Goal: Information Seeking & Learning: Learn about a topic

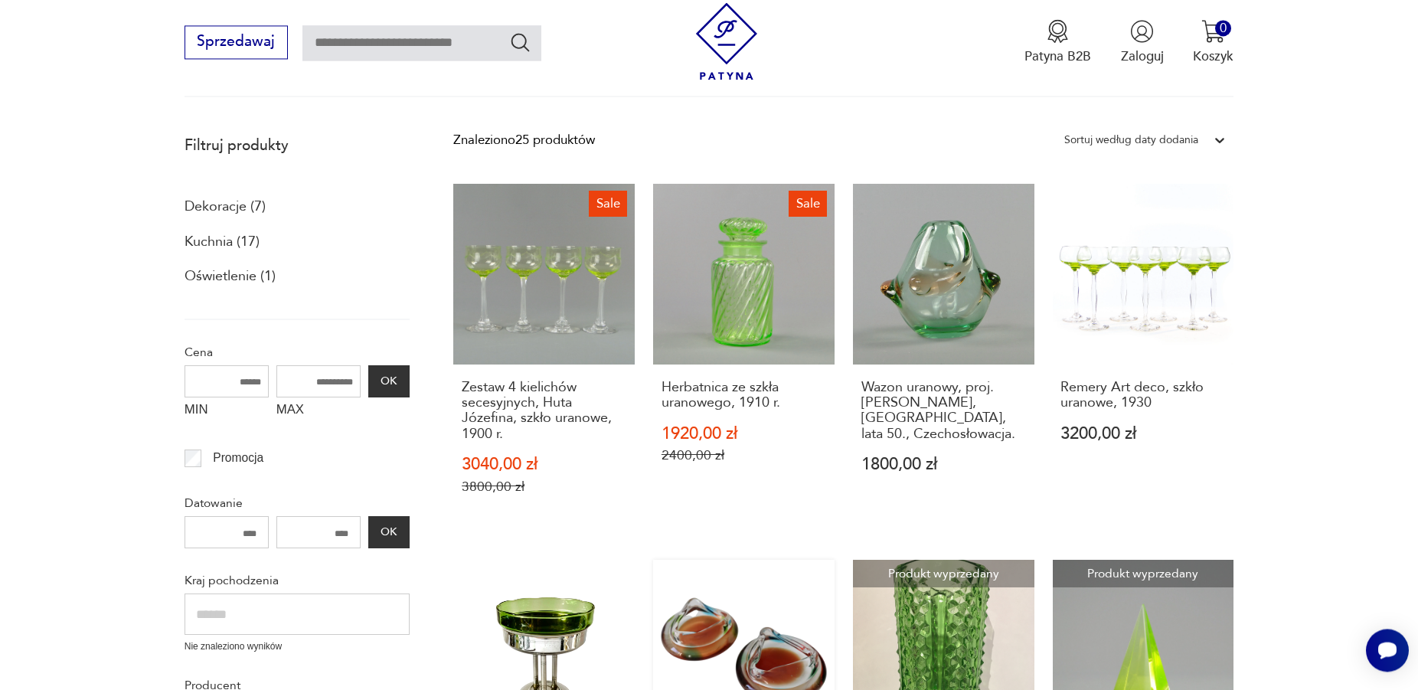
scroll to position [170, 0]
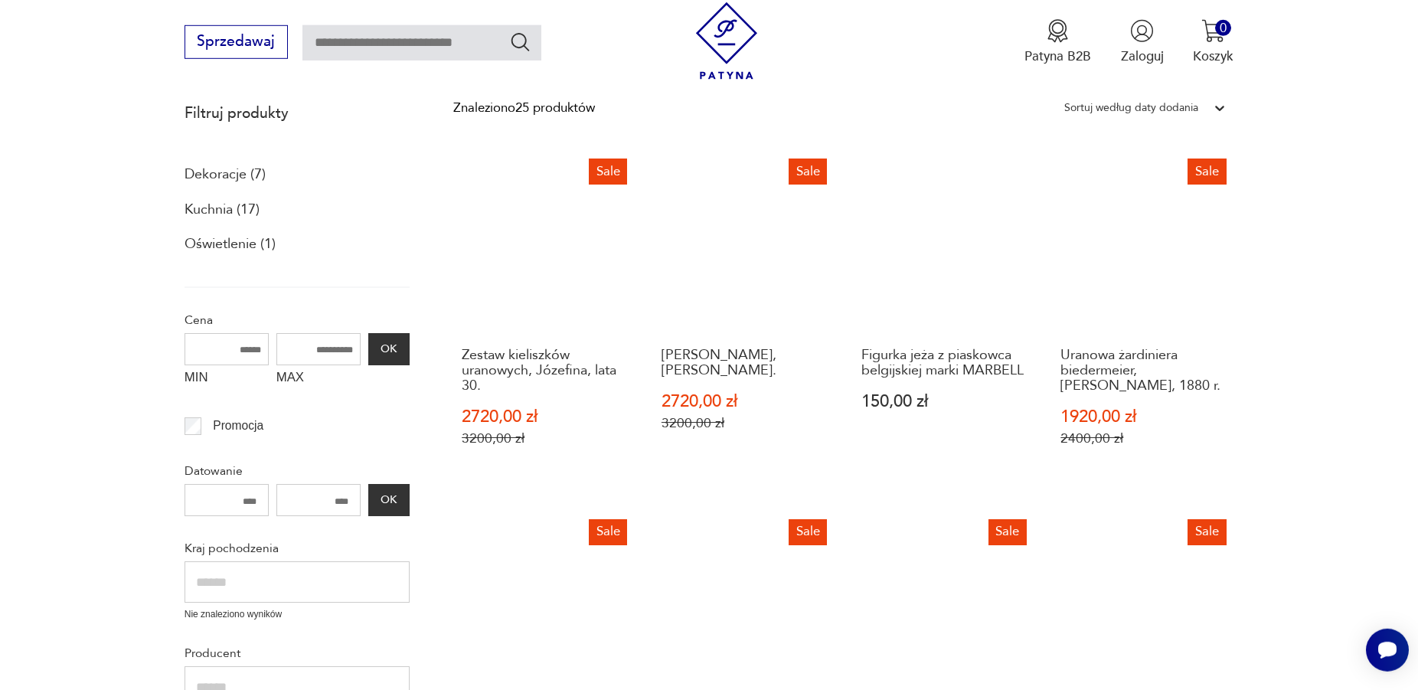
scroll to position [199, 0]
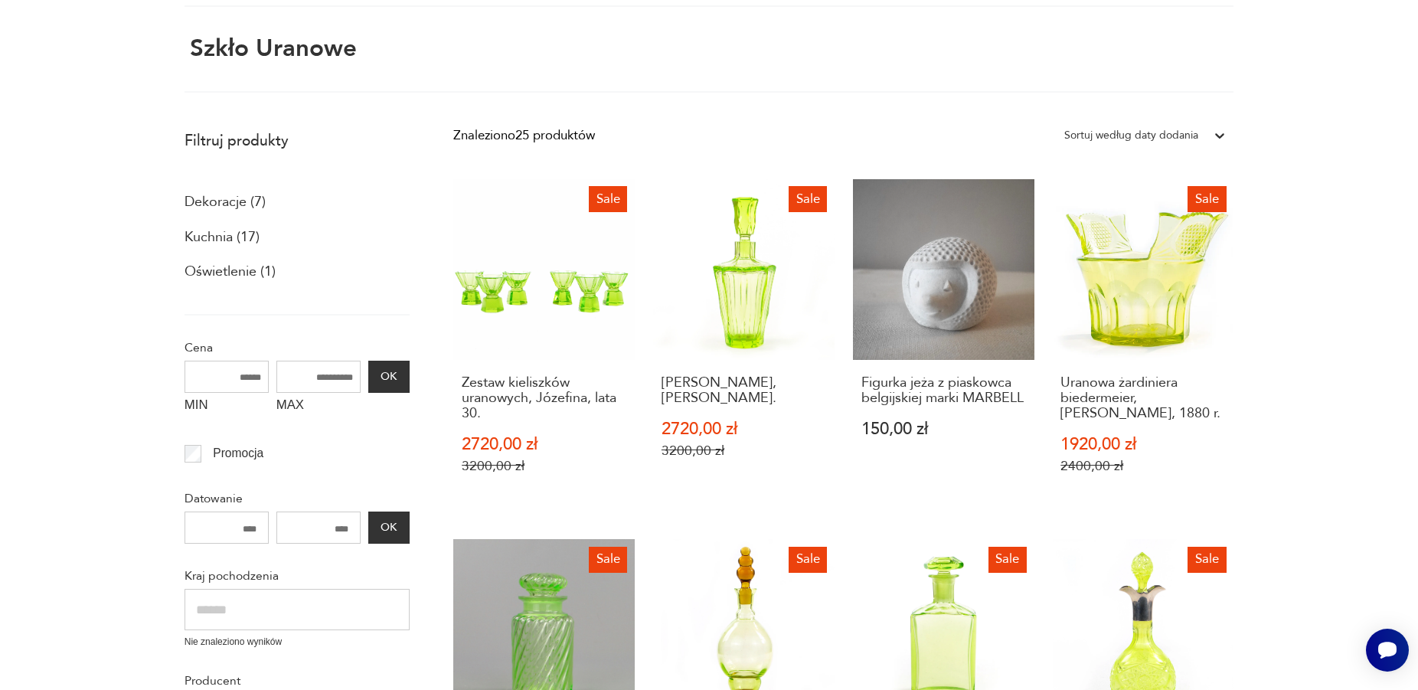
scroll to position [91, 0]
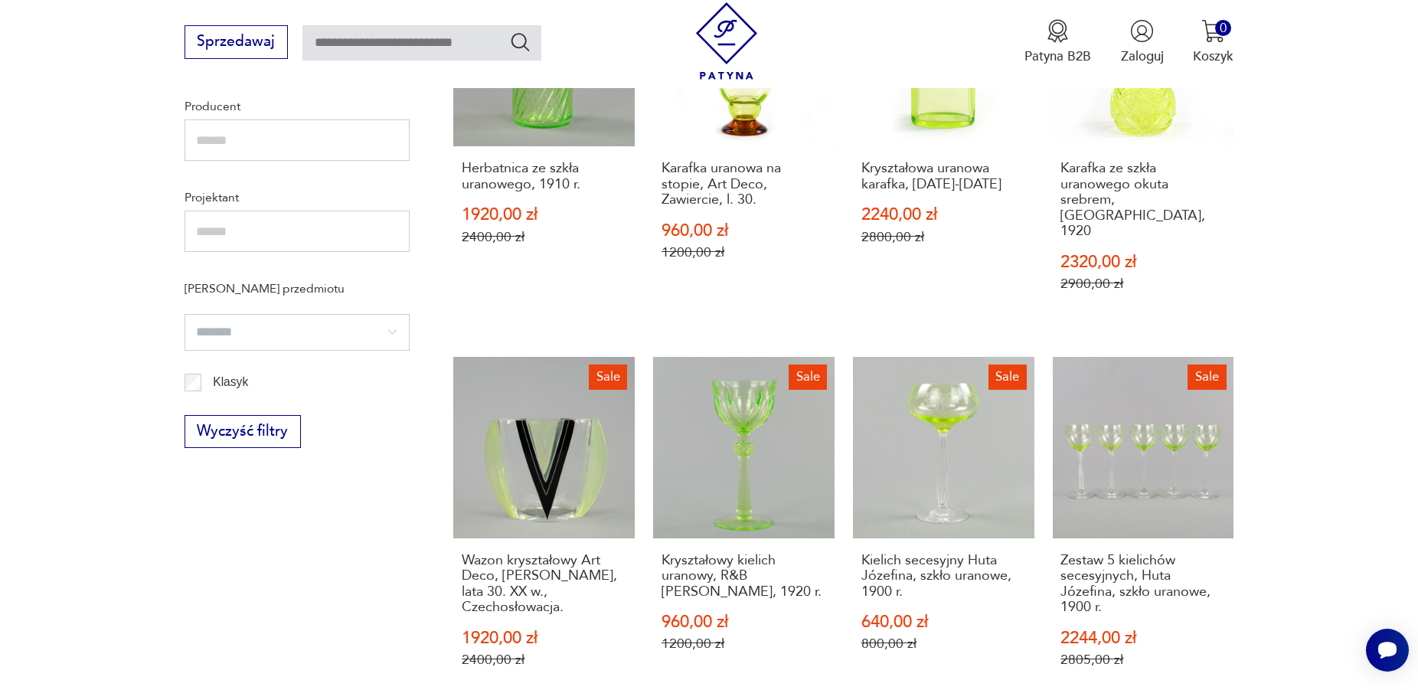
scroll to position [716, 0]
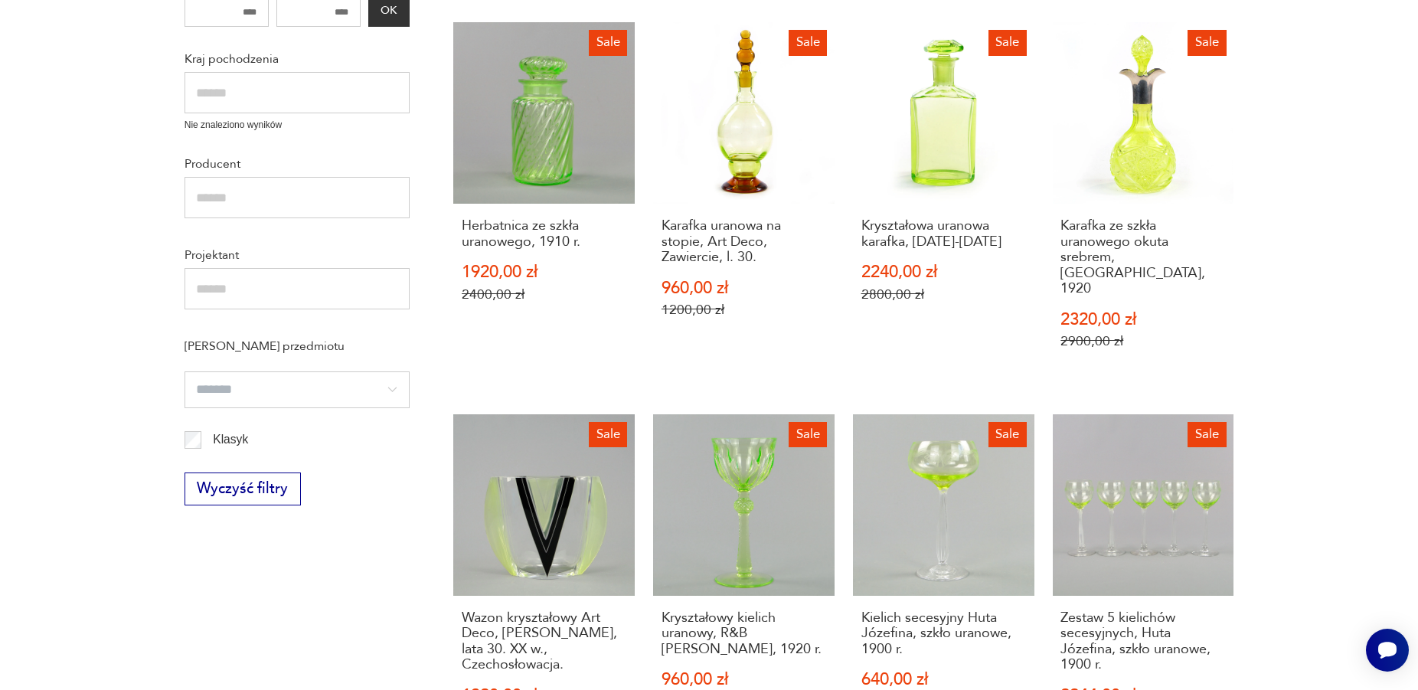
scroll to position [91, 0]
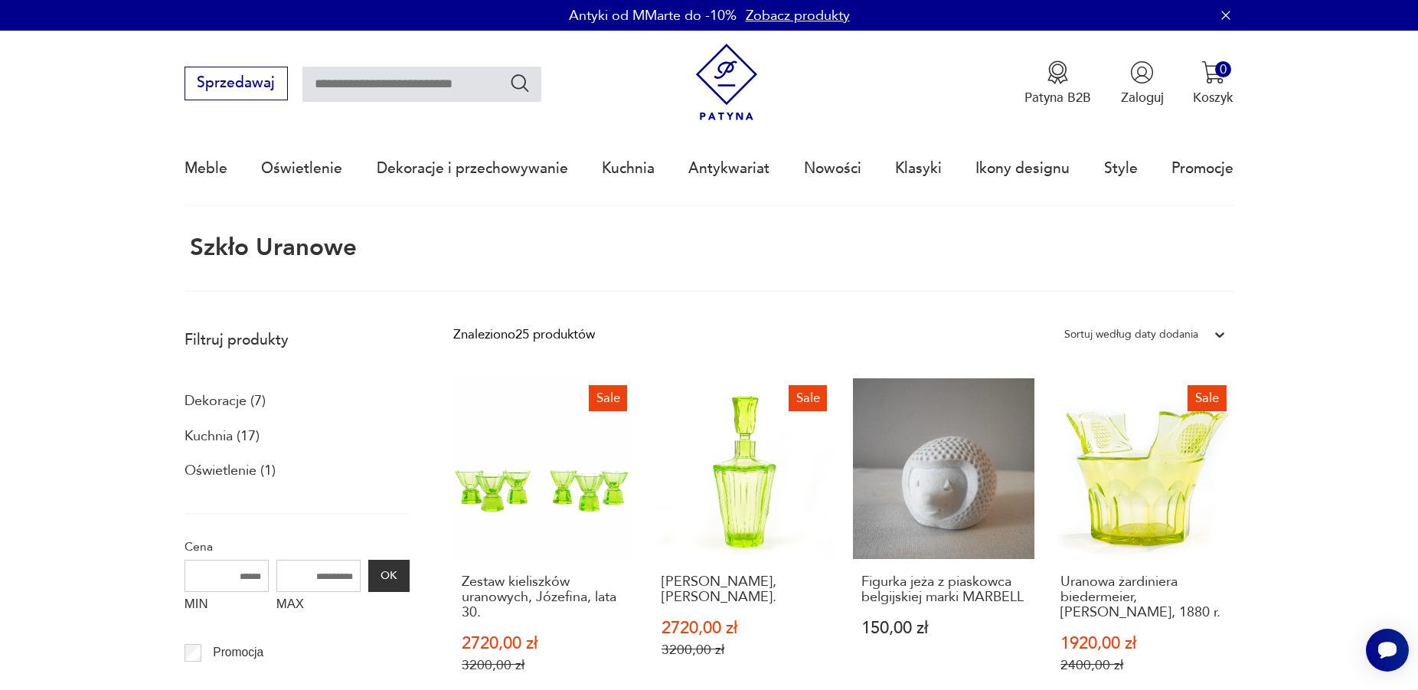
click at [1416, 130] on nav "Sprzedawaj Patyna B2B Zaloguj 0 Koszyk Twój koszyk ( 0 ) Brak produktów w koszy…" at bounding box center [709, 118] width 1418 height 175
